Goal: Task Accomplishment & Management: Complete application form

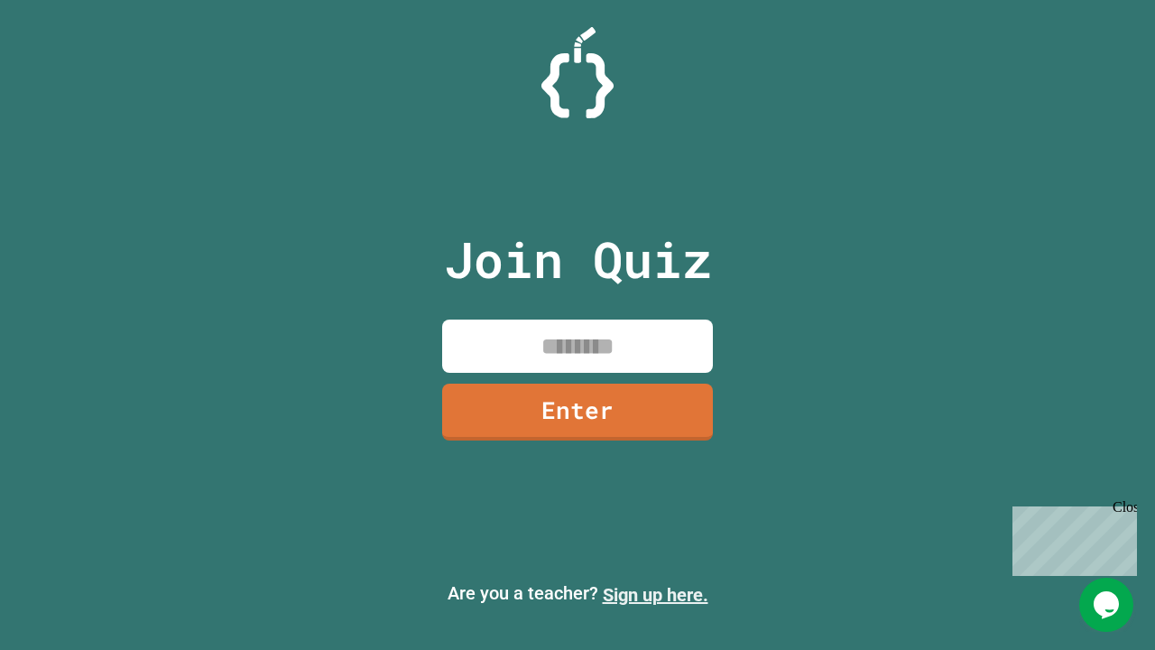
click at [655, 595] on link "Sign up here." at bounding box center [656, 595] width 106 height 22
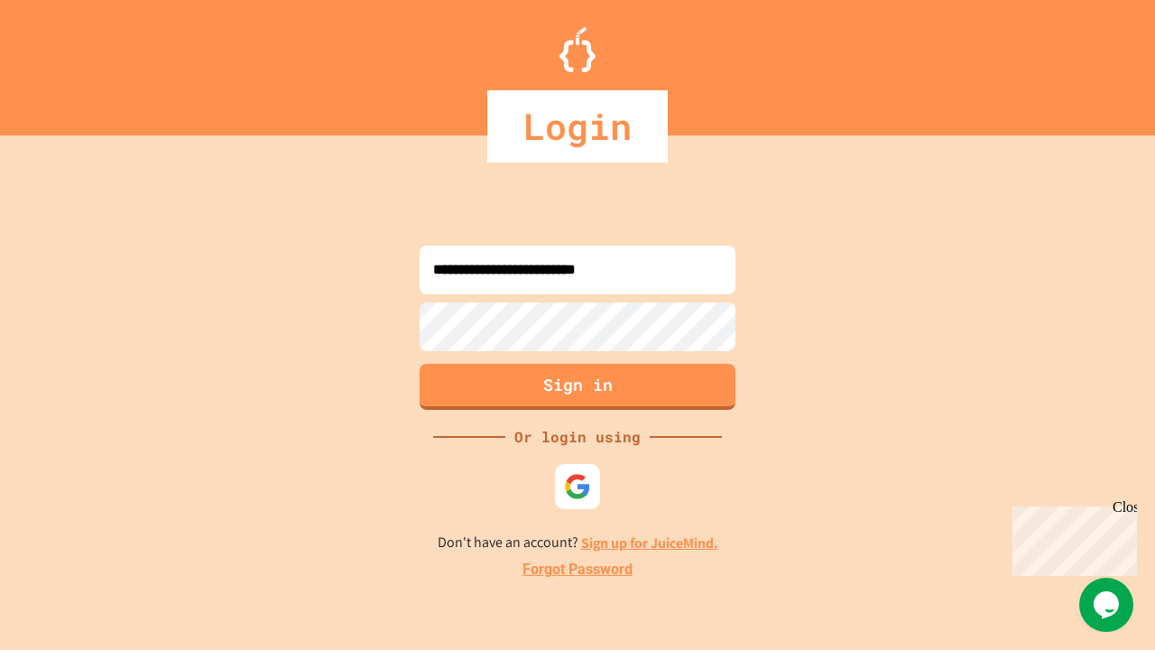
type input "**********"
